Goal: Task Accomplishment & Management: Manage account settings

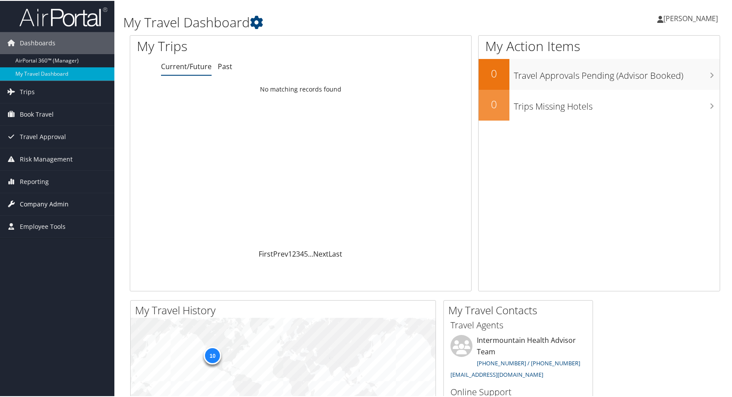
click at [41, 202] on span "Company Admin" at bounding box center [44, 203] width 49 height 22
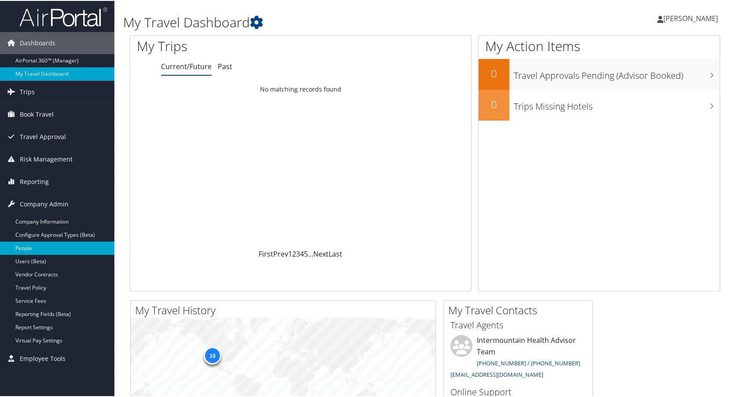
click at [38, 248] on link "People" at bounding box center [57, 246] width 114 height 13
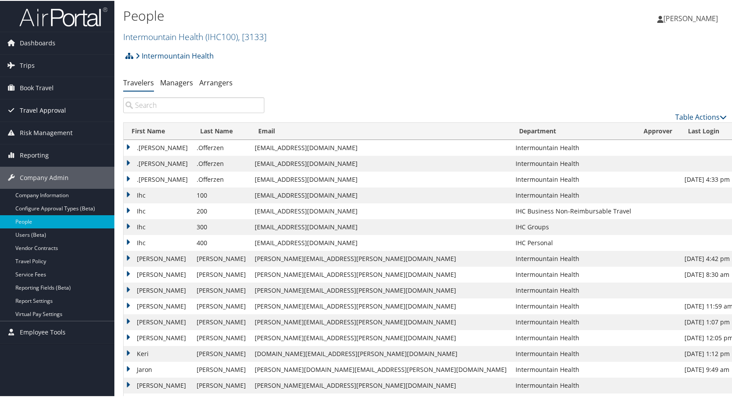
click at [35, 106] on span "Travel Approval" at bounding box center [43, 109] width 46 height 22
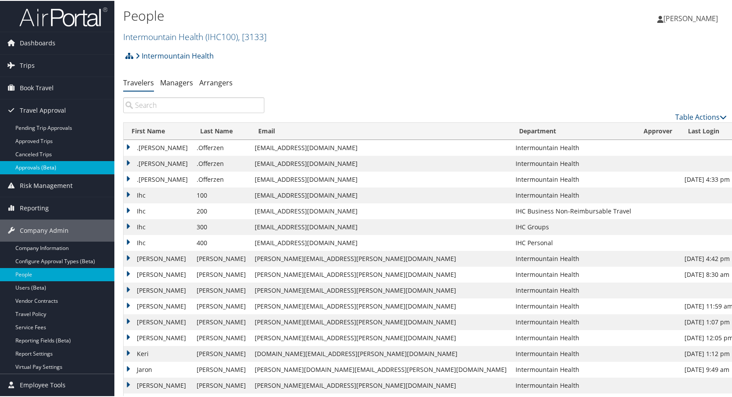
click at [34, 167] on link "Approvals (Beta)" at bounding box center [57, 166] width 114 height 13
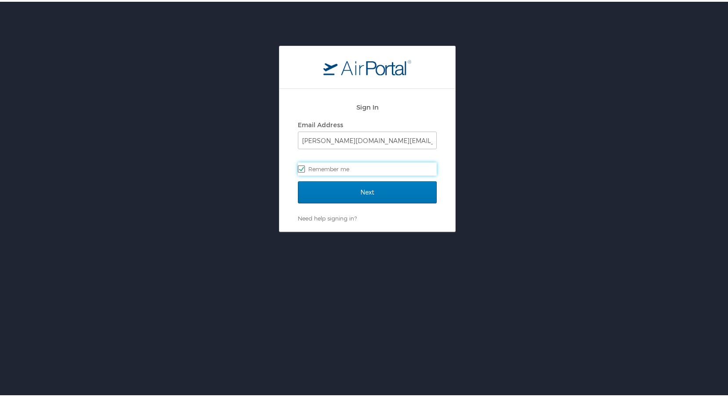
click at [298, 179] on input "Next" at bounding box center [367, 190] width 139 height 22
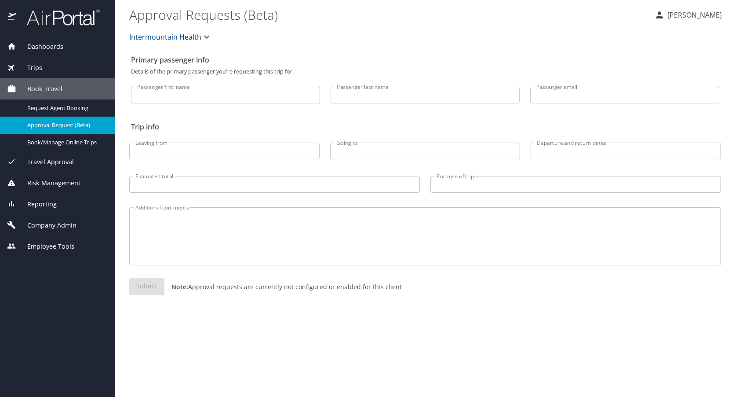
click at [55, 158] on span "Travel Approval" at bounding box center [45, 162] width 58 height 10
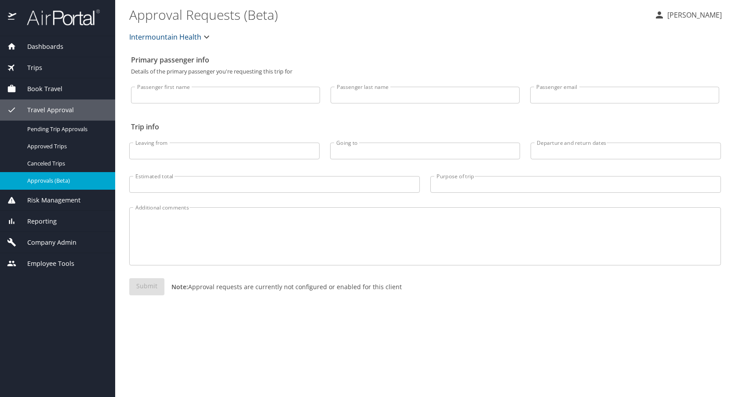
click at [48, 178] on span "Approvals (Beta)" at bounding box center [65, 180] width 77 height 8
